Goal: Task Accomplishment & Management: Complete application form

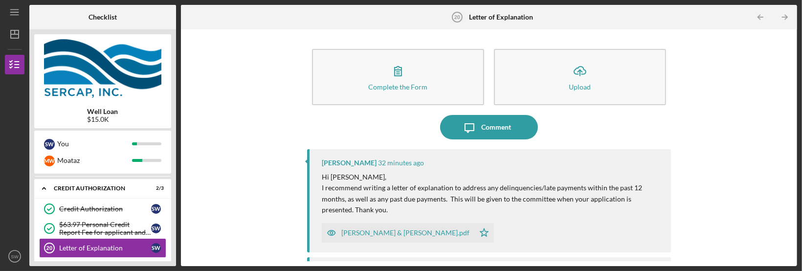
scroll to position [215, 0]
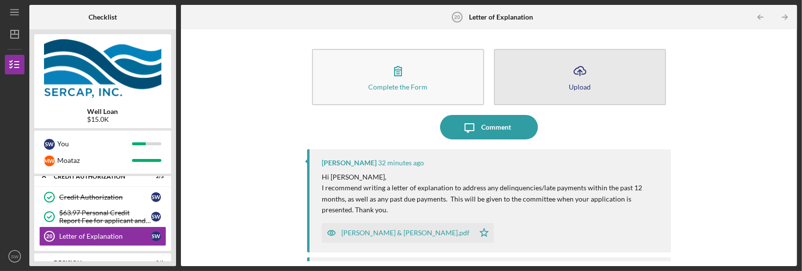
click at [586, 86] on div "Upload" at bounding box center [580, 86] width 22 height 7
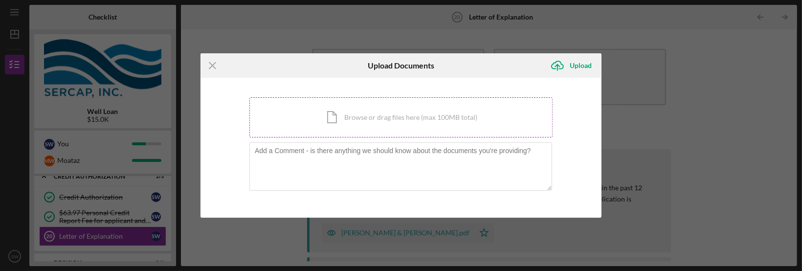
click at [363, 122] on div "Icon/Document Browse or drag files here (max 100MB total) Tap to choose files o…" at bounding box center [400, 117] width 303 height 40
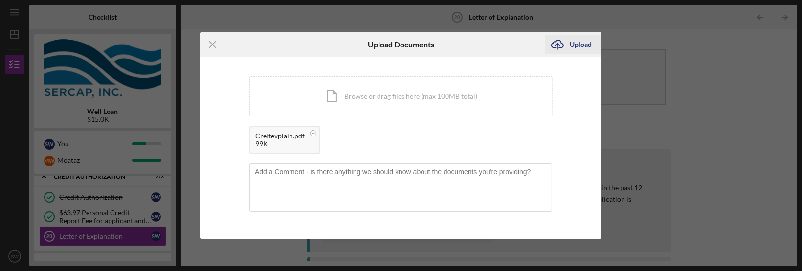
click at [579, 50] on div "Upload" at bounding box center [581, 45] width 22 height 20
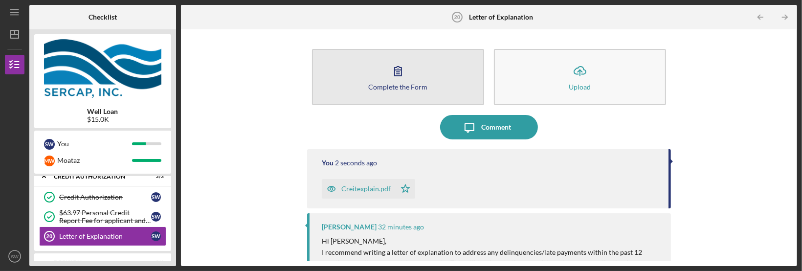
click at [389, 83] on div "Complete the Form" at bounding box center [398, 86] width 59 height 7
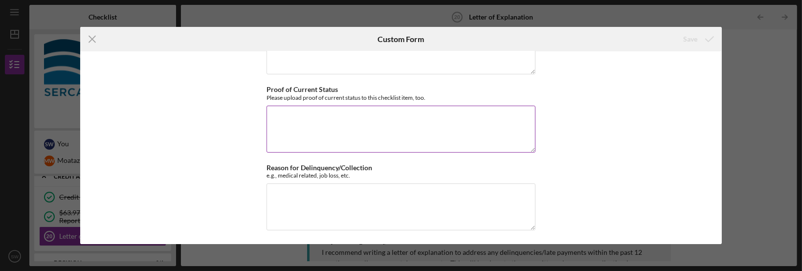
scroll to position [155, 0]
click at [282, 199] on textarea "Reason for Delinquency/Collection" at bounding box center [400, 205] width 269 height 47
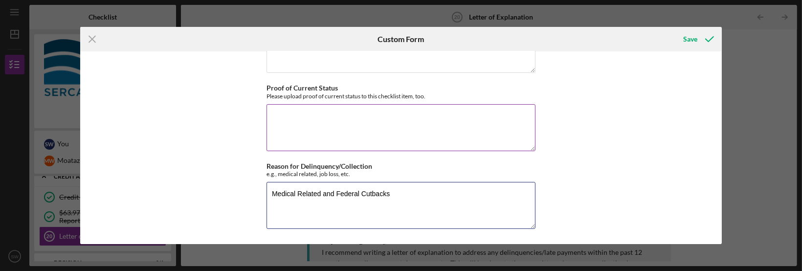
type textarea "Medical Related and Federal Cutbacks"
click at [276, 114] on textarea "Proof of Current Status" at bounding box center [400, 127] width 269 height 47
drag, startPoint x: 695, startPoint y: 38, endPoint x: 688, endPoint y: 52, distance: 15.7
click at [695, 38] on div "Save" at bounding box center [690, 39] width 14 height 20
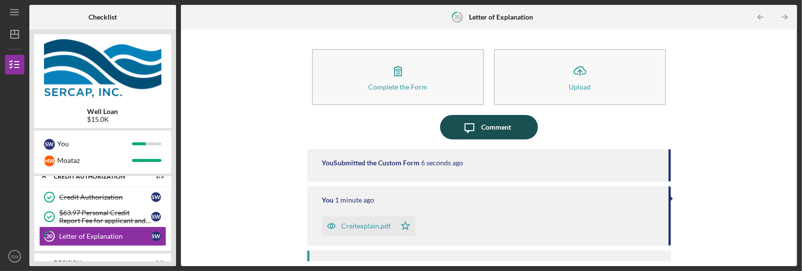
click at [503, 130] on div "Comment" at bounding box center [497, 127] width 30 height 24
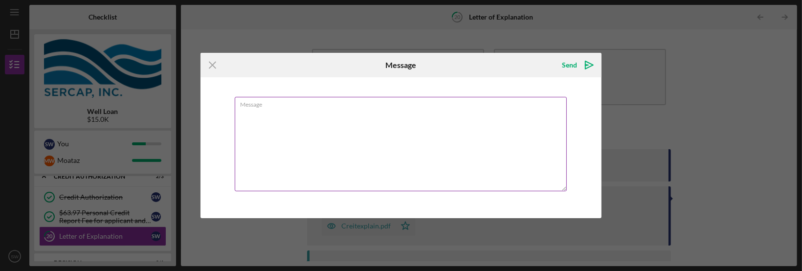
click at [264, 109] on textarea "Message" at bounding box center [401, 144] width 332 height 94
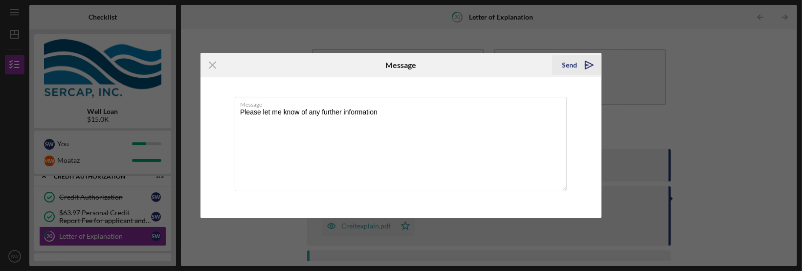
type textarea "Please let me know of any further information"
drag, startPoint x: 562, startPoint y: 66, endPoint x: 536, endPoint y: 77, distance: 28.3
click at [563, 66] on div "Send" at bounding box center [569, 65] width 15 height 20
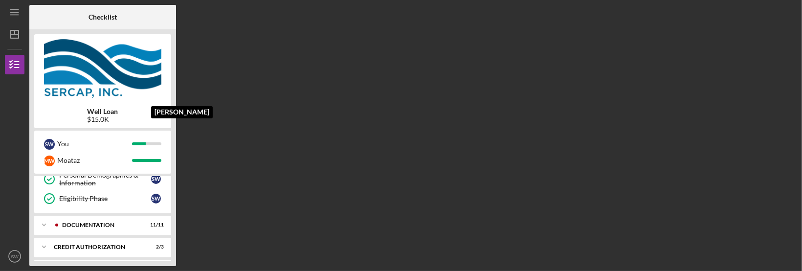
scroll to position [171, 0]
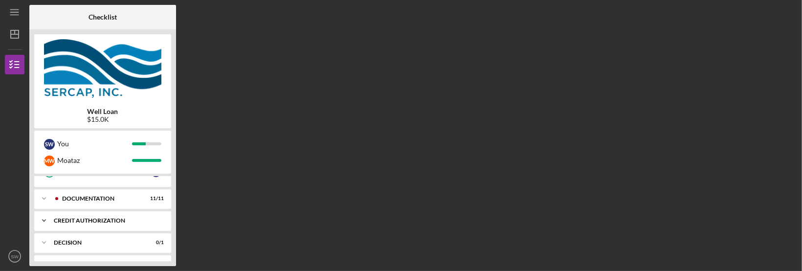
click at [107, 224] on div "Icon/Expander CREDIT AUTHORIZATION 2 / 3" at bounding box center [102, 221] width 137 height 20
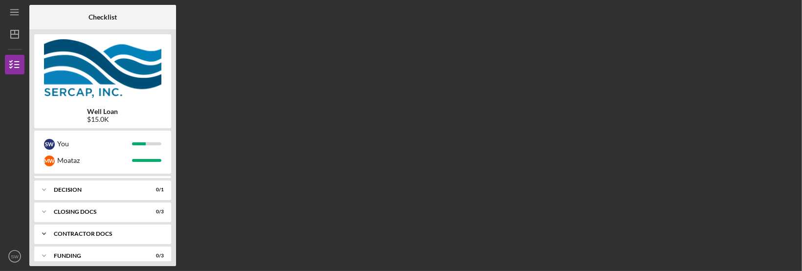
scroll to position [296, 0]
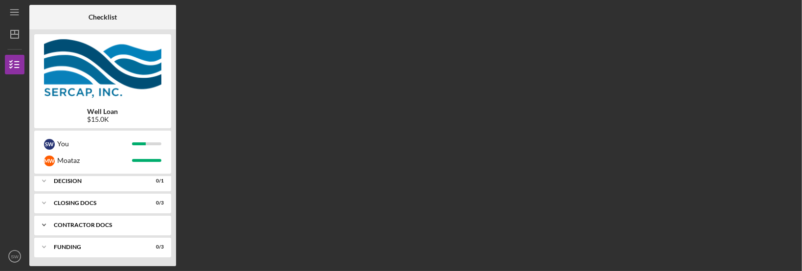
click at [94, 221] on div "Icon/Expander Contractor Docs 0 / 14" at bounding box center [102, 225] width 137 height 20
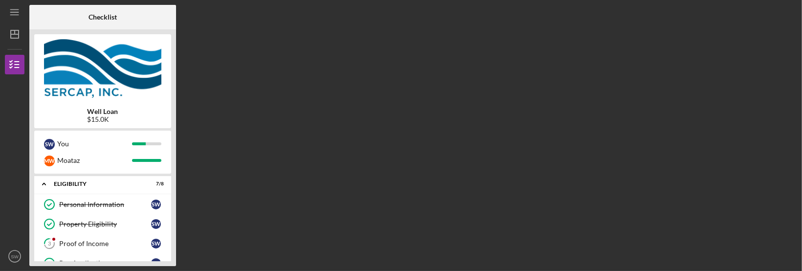
scroll to position [0, 0]
